Goal: Find contact information: Find contact information

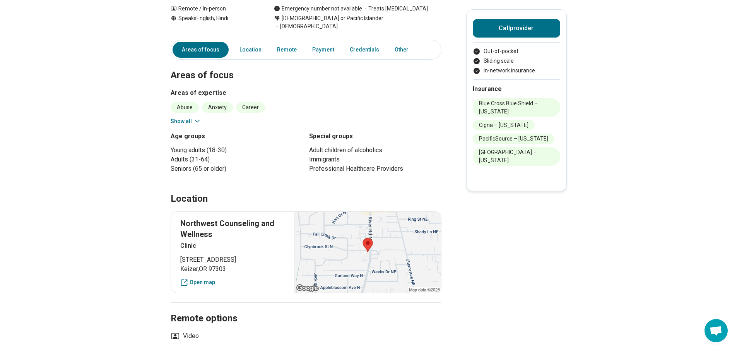
scroll to position [244, 0]
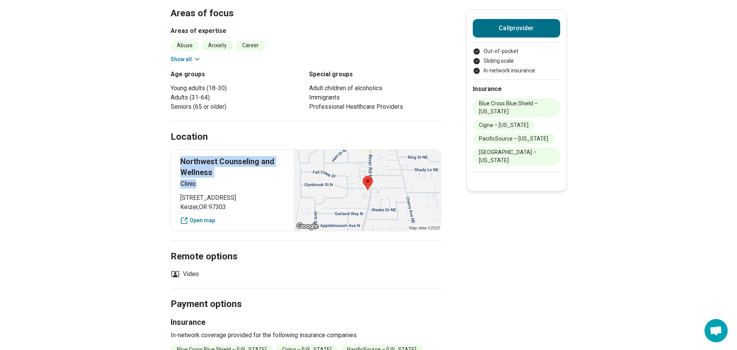
drag, startPoint x: 185, startPoint y: 144, endPoint x: 225, endPoint y: 162, distance: 43.6
click at [225, 162] on div "Northwest Counseling and Wellness Clinic" at bounding box center [232, 172] width 105 height 32
drag, startPoint x: 225, startPoint y: 158, endPoint x: 183, endPoint y: 145, distance: 44.1
click at [183, 149] on div "Northwest Counseling and Wellness Clinic 132 Glynbrook Street North Keizer , OR…" at bounding box center [306, 190] width 271 height 82
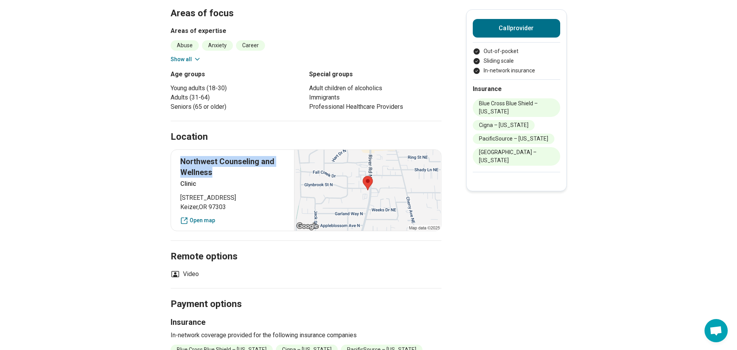
copy p "Northwest Counseling and Wellness"
